Goal: Task Accomplishment & Management: Complete application form

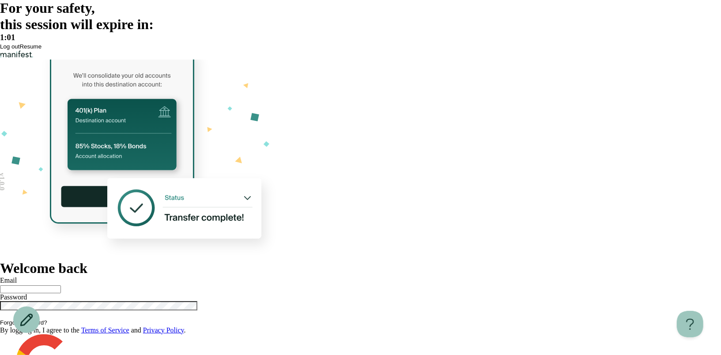
type input "**********"
click at [19, 50] on span "Log out" at bounding box center [9, 46] width 19 height 7
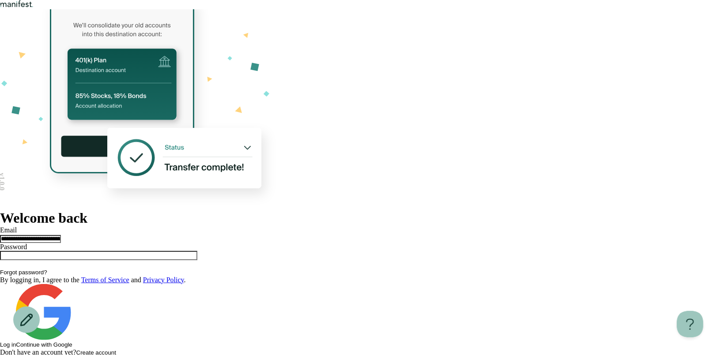
click at [16, 342] on button "Log in" at bounding box center [8, 345] width 16 height 7
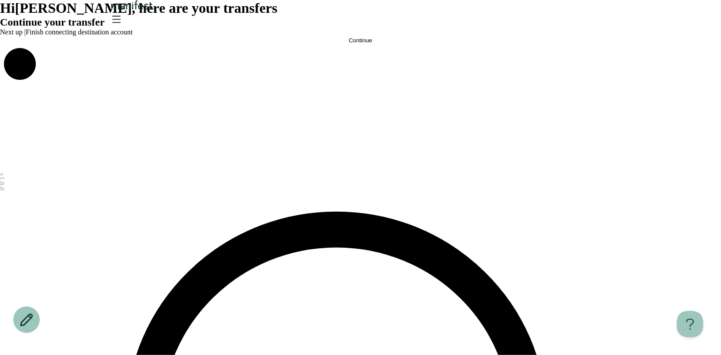
click at [359, 44] on span "Continue" at bounding box center [360, 40] width 23 height 7
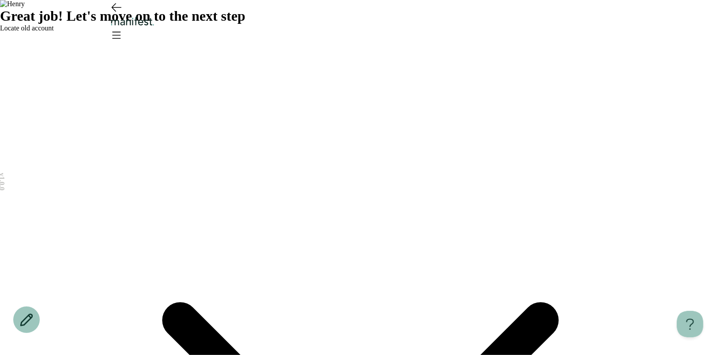
click at [54, 32] on span "Locate old account" at bounding box center [27, 28] width 54 height 8
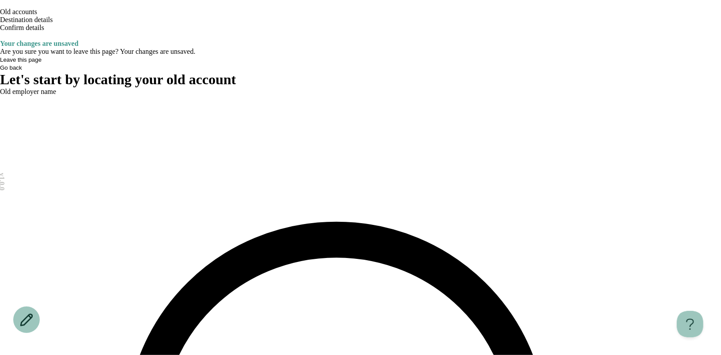
type input "******"
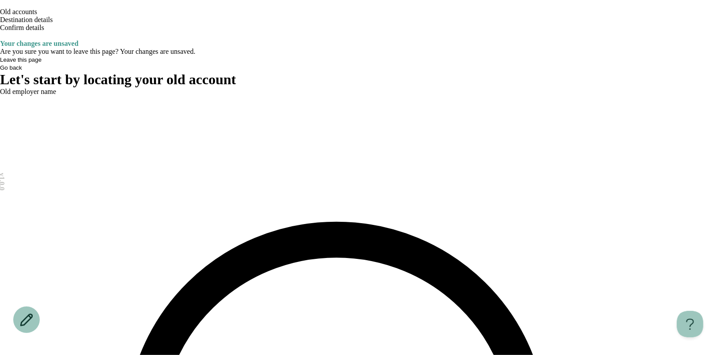
type input "******"
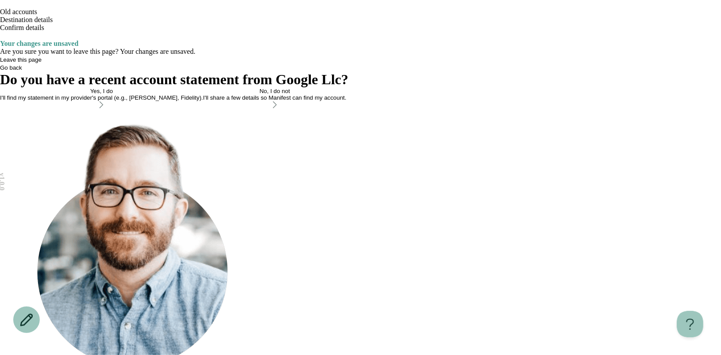
click at [203, 110] on button "Yes, I do I'll find my statement in my provider's portal (e.g., [PERSON_NAME], …" at bounding box center [101, 99] width 203 height 22
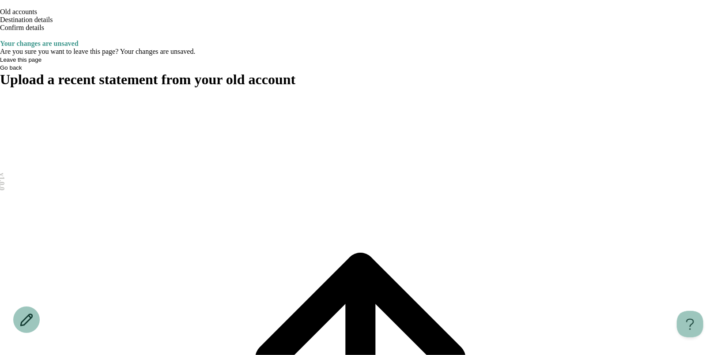
click at [7, 41] on icon "Open menu" at bounding box center [4, 43] width 5 height 4
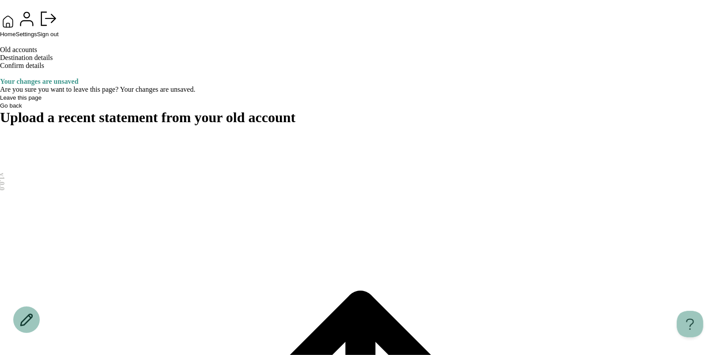
click at [16, 38] on span "Home" at bounding box center [8, 34] width 16 height 7
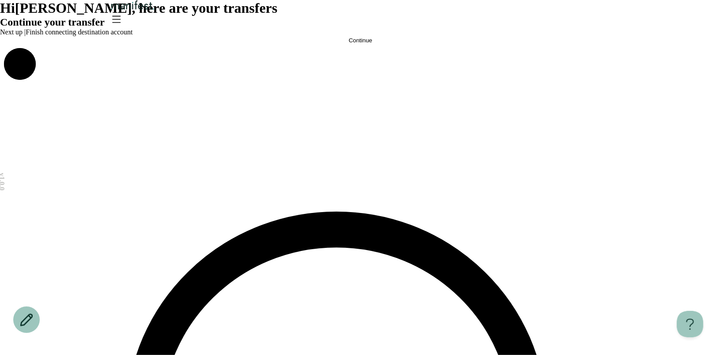
click at [357, 44] on button "Continue" at bounding box center [360, 40] width 721 height 7
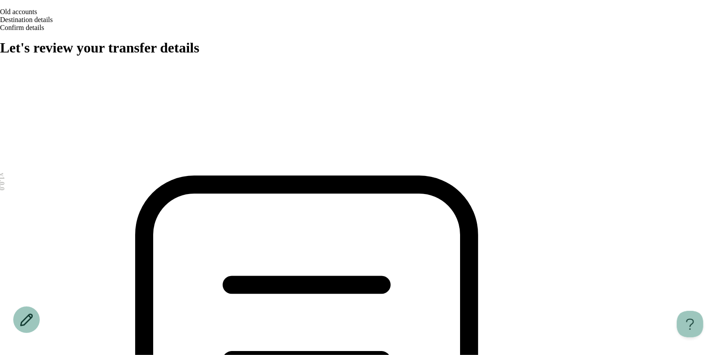
click at [0, 38] on icon "Open menu" at bounding box center [0, 38] width 0 height 0
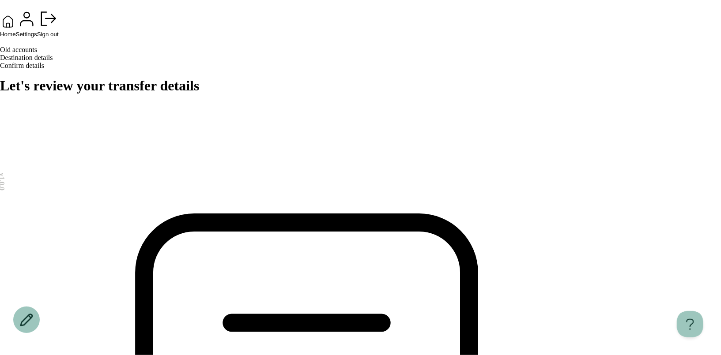
click at [16, 38] on button "Home" at bounding box center [8, 26] width 16 height 24
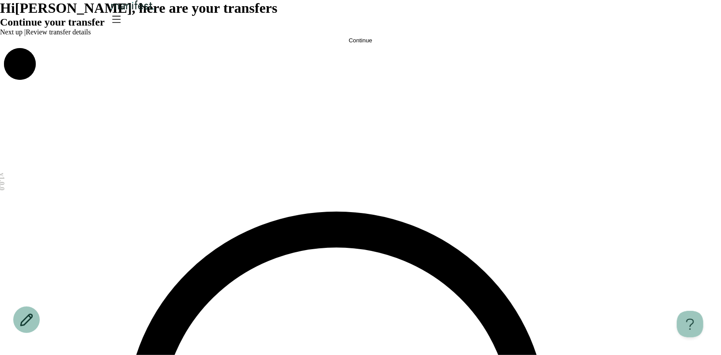
click at [357, 44] on span "Continue" at bounding box center [360, 40] width 23 height 7
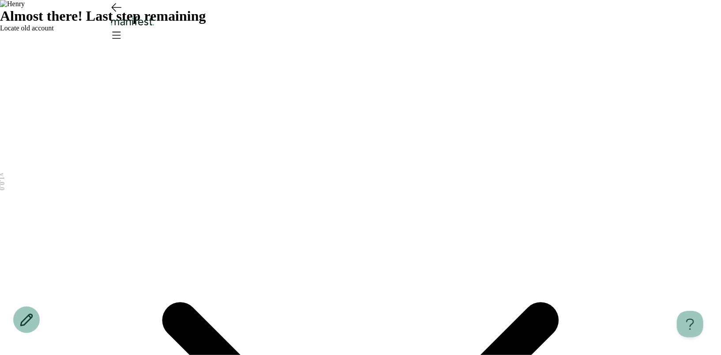
click at [54, 32] on span "Locate old account" at bounding box center [27, 28] width 54 height 8
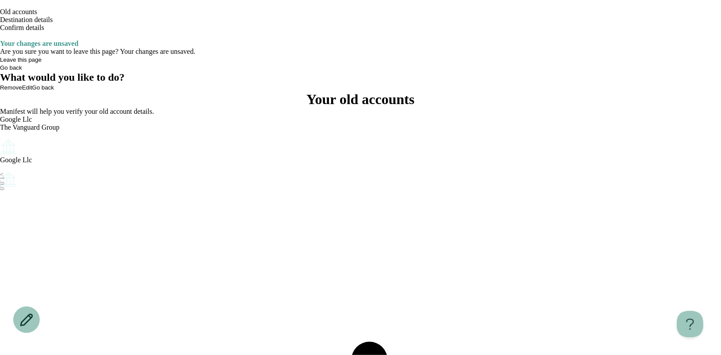
click at [3, 175] on circle "Account options" at bounding box center [2, 175] width 0 height 0
click at [32, 173] on button "Remove" at bounding box center [21, 176] width 22 height 7
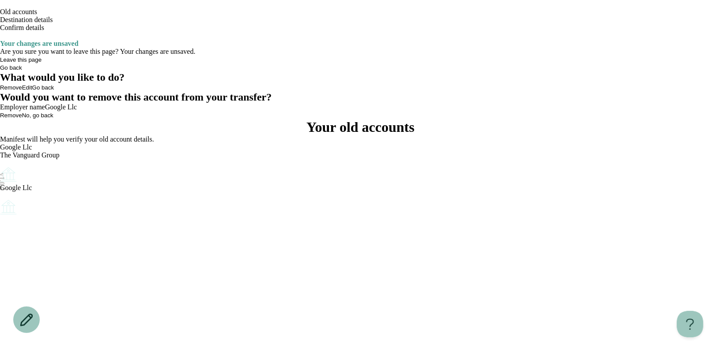
click at [22, 119] on button "Remove" at bounding box center [11, 115] width 22 height 7
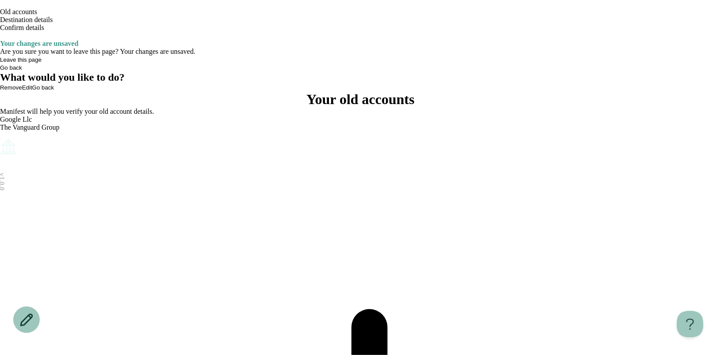
click at [0, 138] on icon "Account options" at bounding box center [0, 138] width 0 height 0
click at [32, 147] on button "Remove" at bounding box center [21, 143] width 22 height 7
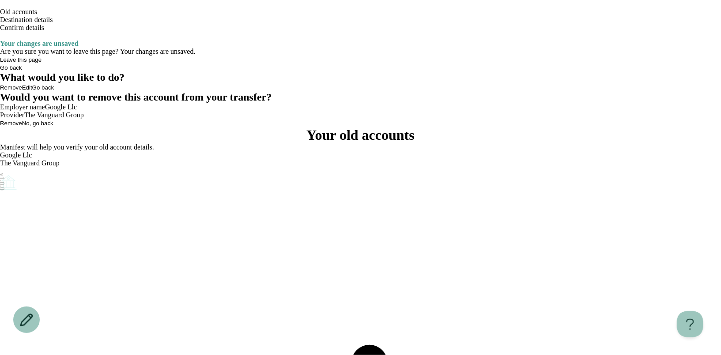
click at [22, 127] on span "Remove" at bounding box center [11, 123] width 22 height 7
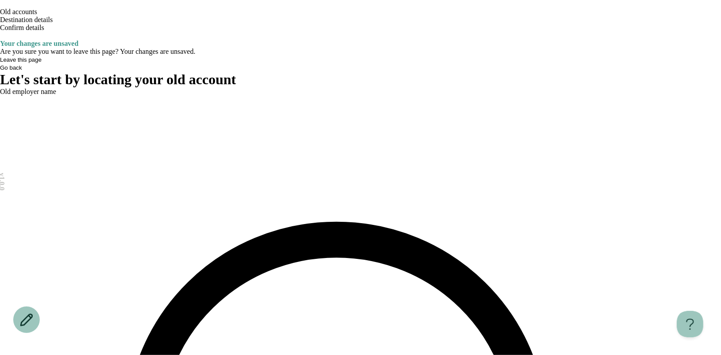
click at [0, 38] on icon "Open menu" at bounding box center [0, 38] width 0 height 0
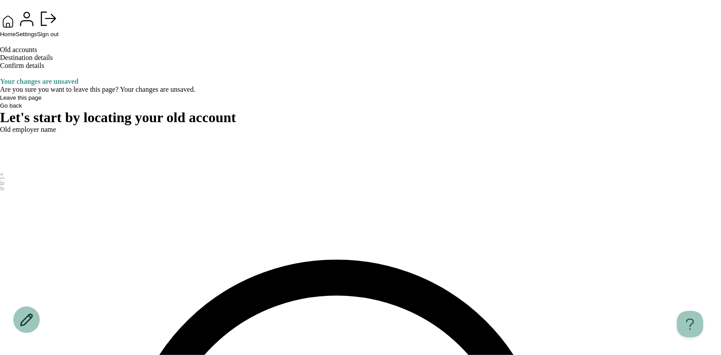
click at [16, 38] on button "Home" at bounding box center [8, 26] width 16 height 24
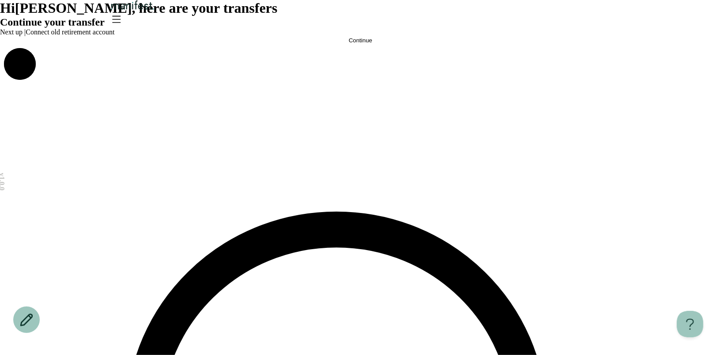
click at [351, 44] on span "Continue" at bounding box center [360, 40] width 23 height 7
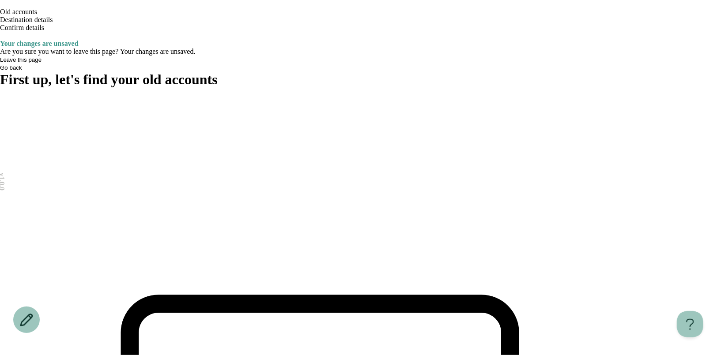
click at [7, 41] on icon "Open menu" at bounding box center [4, 43] width 5 height 4
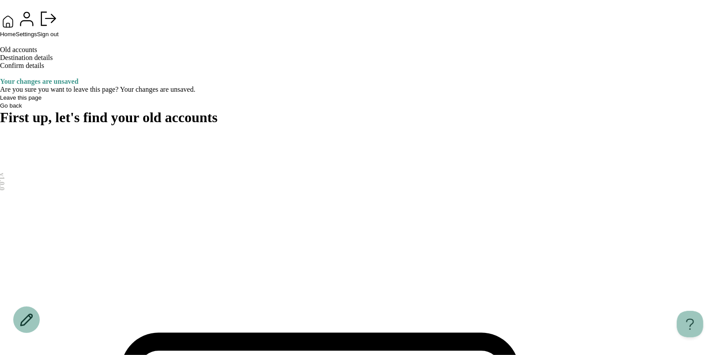
click at [16, 38] on span "Home" at bounding box center [8, 34] width 16 height 7
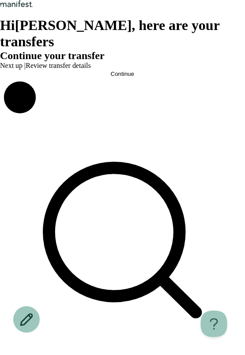
click at [92, 40] on span "Hi [PERSON_NAME] , here are your transfers" at bounding box center [110, 33] width 220 height 32
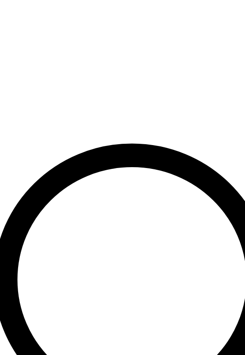
drag, startPoint x: 68, startPoint y: 165, endPoint x: 67, endPoint y: 191, distance: 25.6
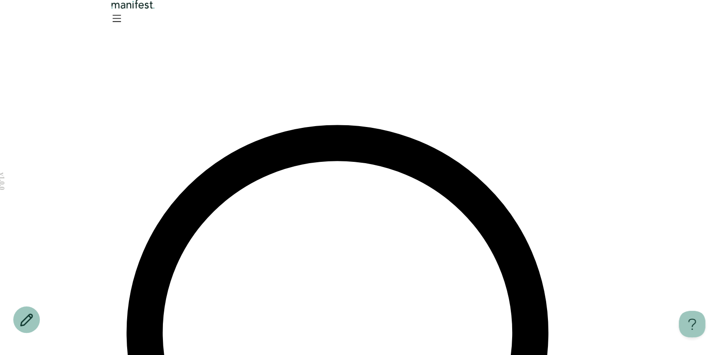
scroll to position [87, 0]
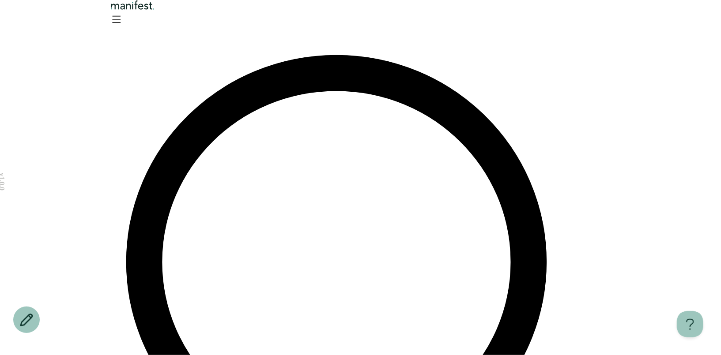
scroll to position [257, 0]
